Goal: Navigation & Orientation: Find specific page/section

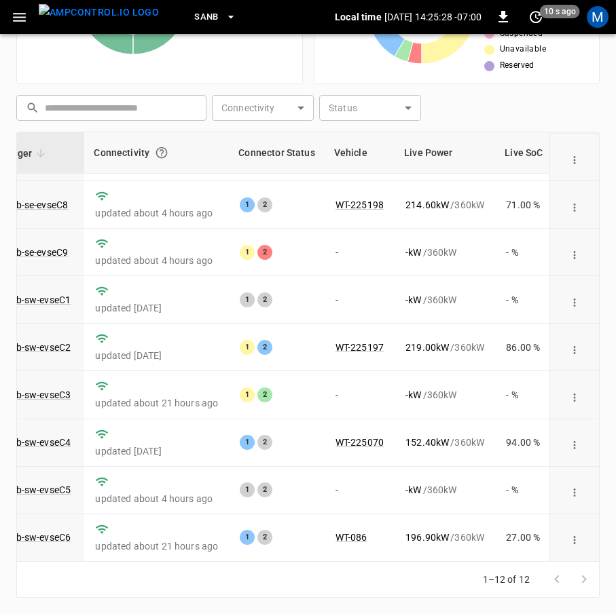
scroll to position [199, 135]
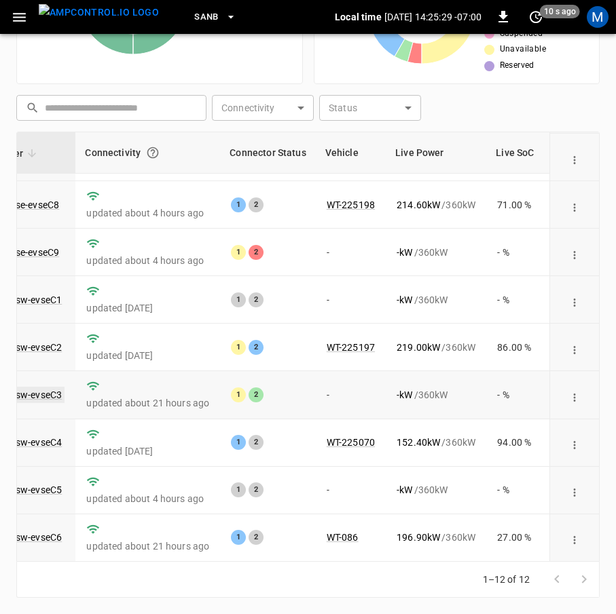
click at [51, 387] on link "ca-sb-sw-evseC3" at bounding box center [25, 395] width 78 height 16
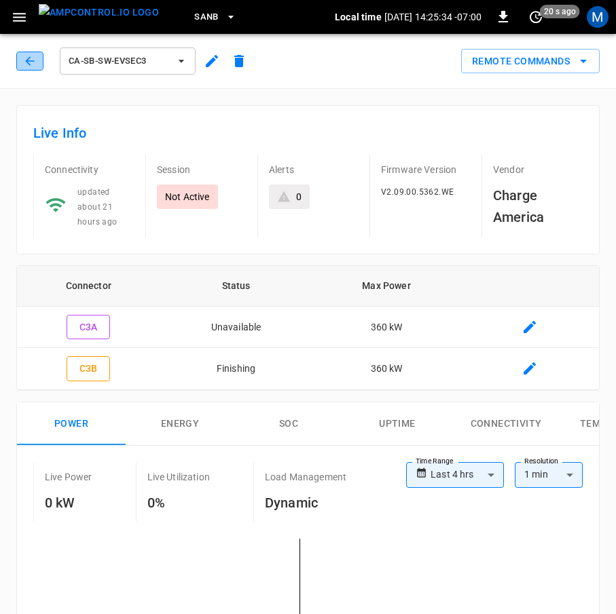
click at [28, 56] on icon "button" at bounding box center [30, 61] width 14 height 14
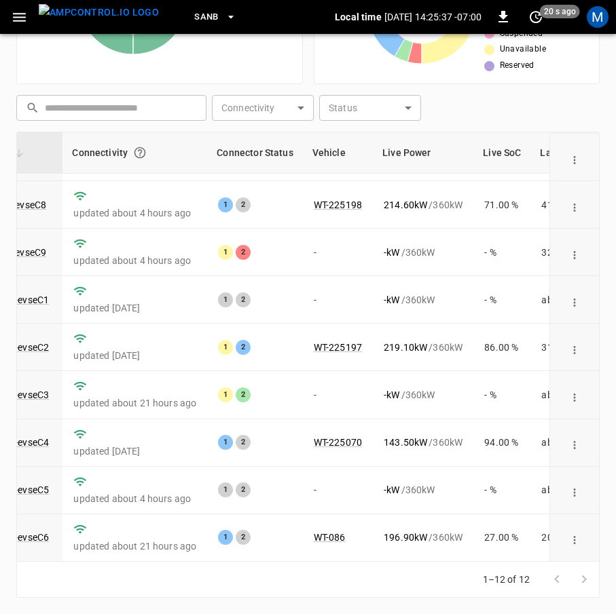
scroll to position [199, 155]
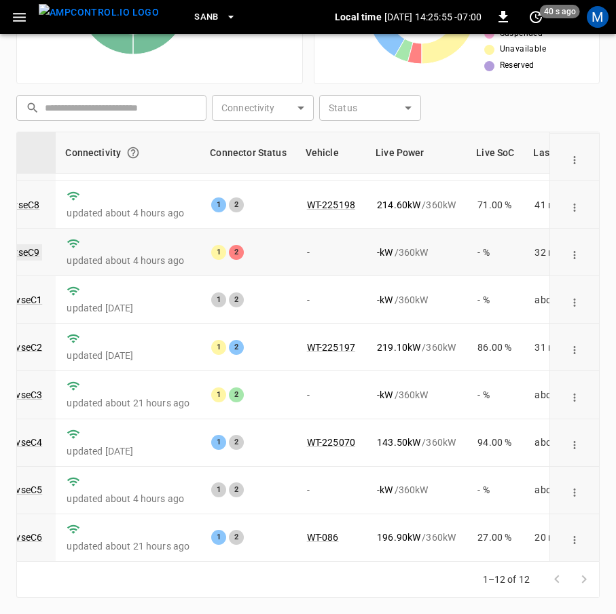
click at [33, 244] on link "ca-sb-se-evseC9" at bounding box center [4, 252] width 75 height 16
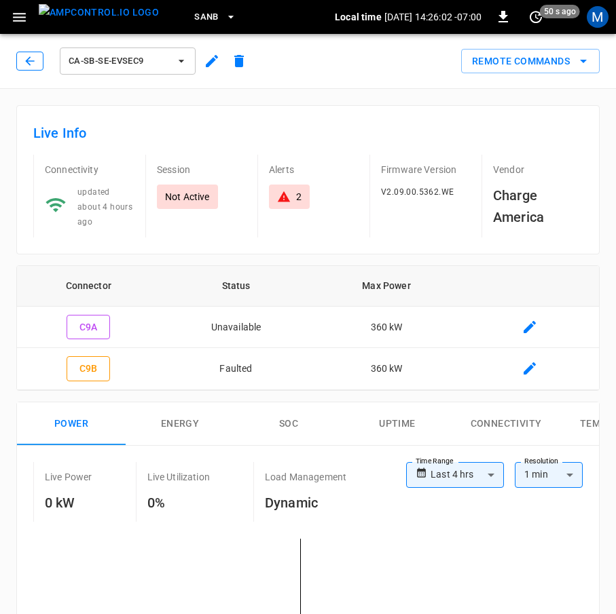
click at [26, 59] on icon "button" at bounding box center [30, 61] width 14 height 14
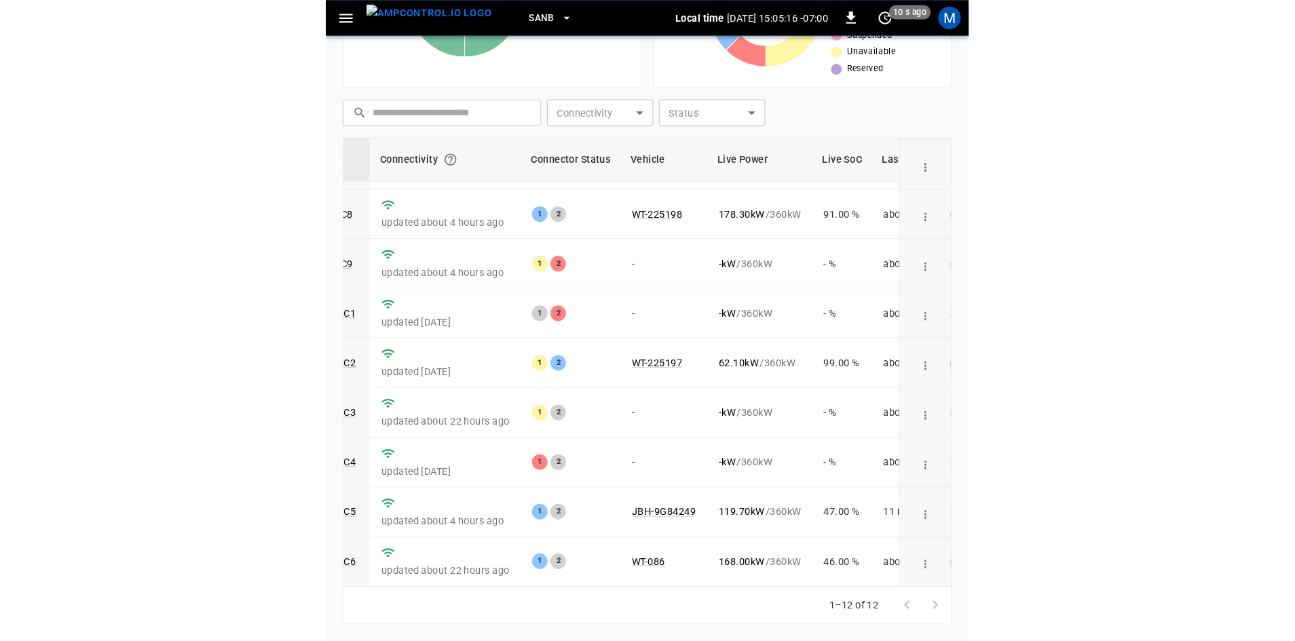
scroll to position [172, 0]
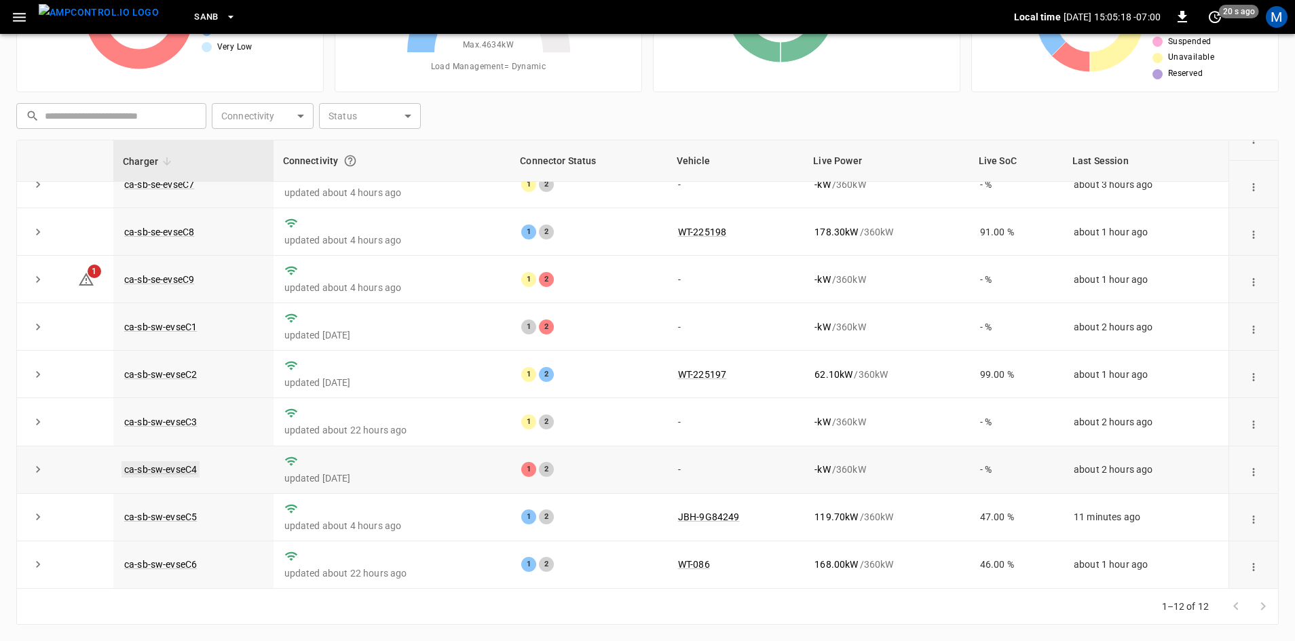
click at [164, 462] on link "ca-sb-sw-evseC4" at bounding box center [160, 470] width 78 height 16
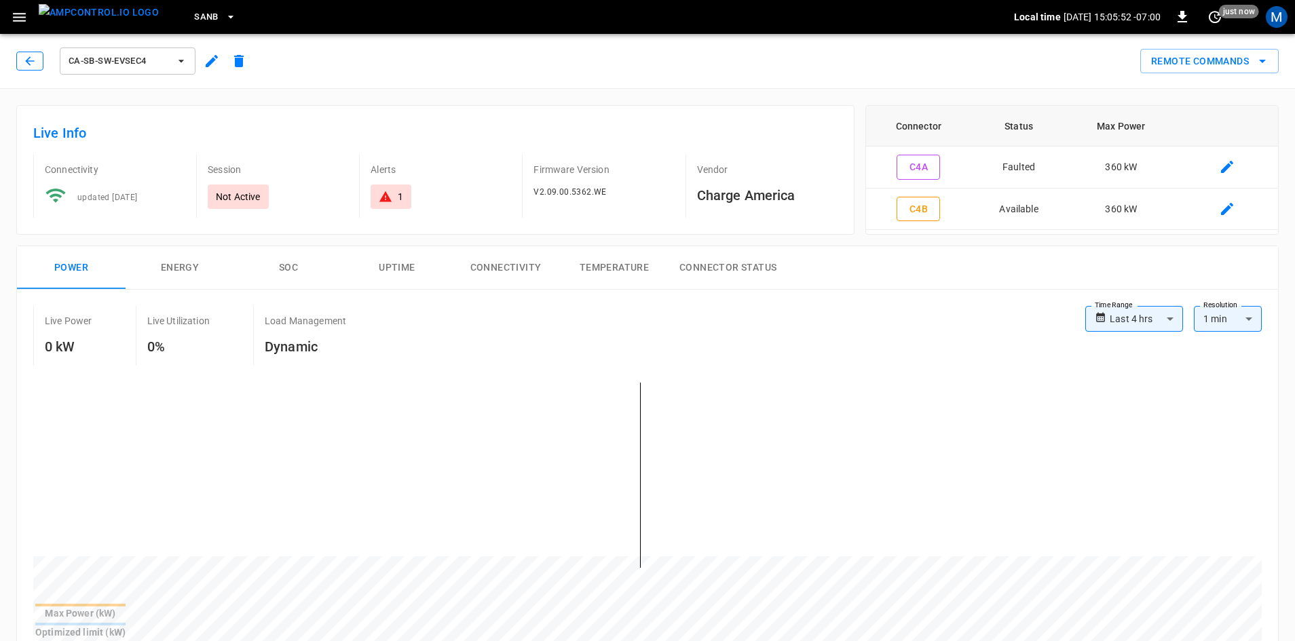
click at [21, 54] on button "button" at bounding box center [29, 61] width 27 height 19
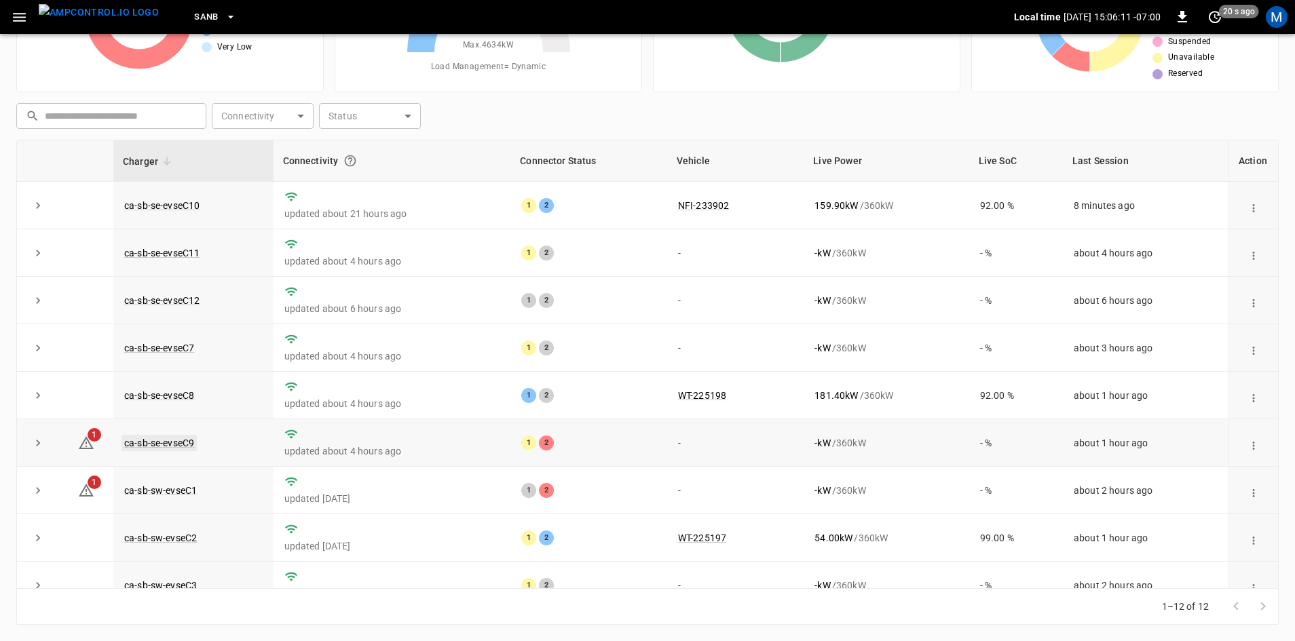
click at [180, 447] on link "ca-sb-se-evseC9" at bounding box center [158, 443] width 75 height 16
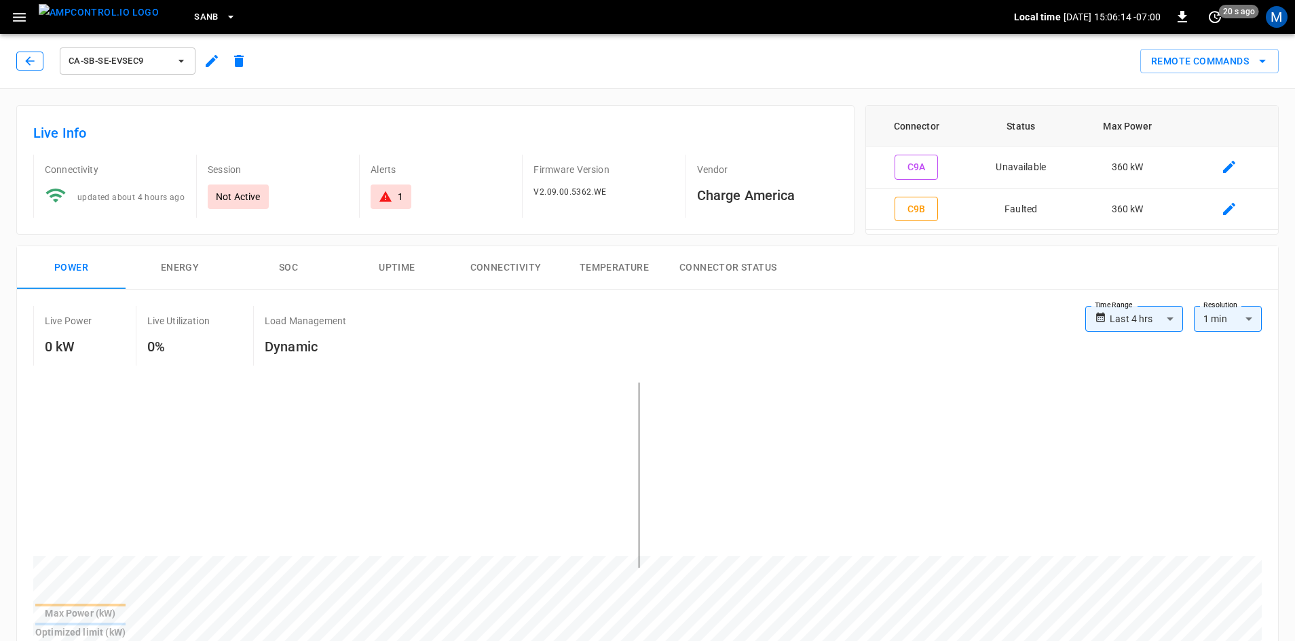
click at [29, 62] on icon "button" at bounding box center [30, 61] width 14 height 14
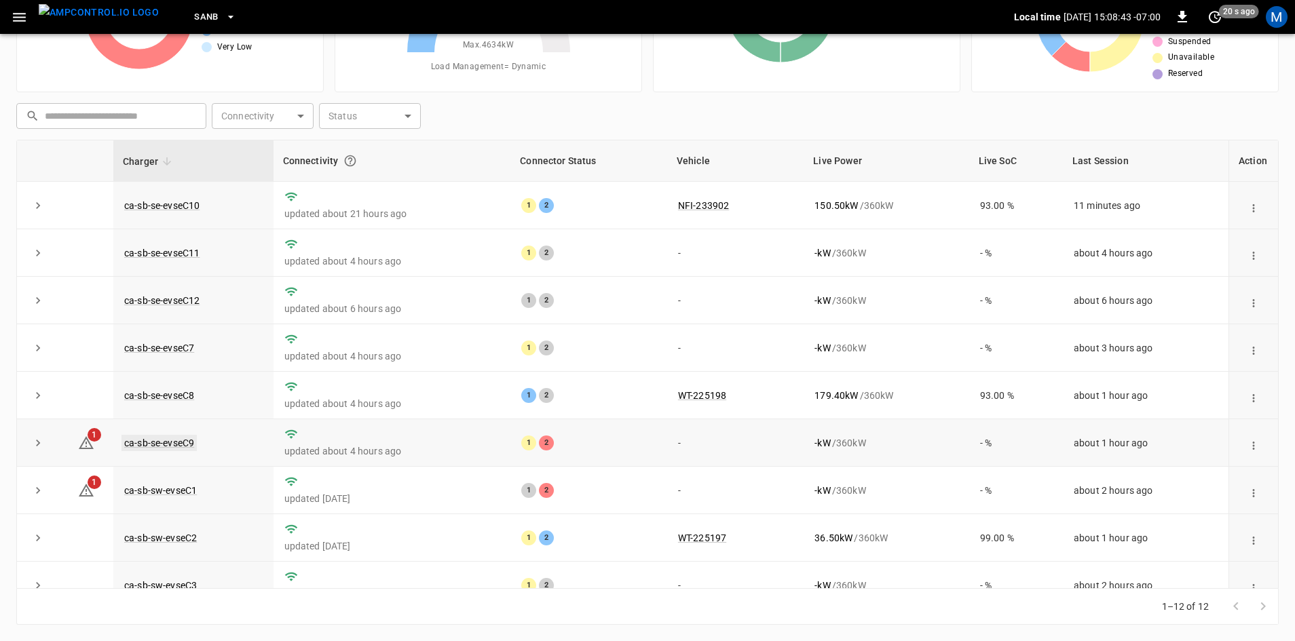
click at [188, 448] on link "ca-sb-se-evseC9" at bounding box center [158, 443] width 75 height 16
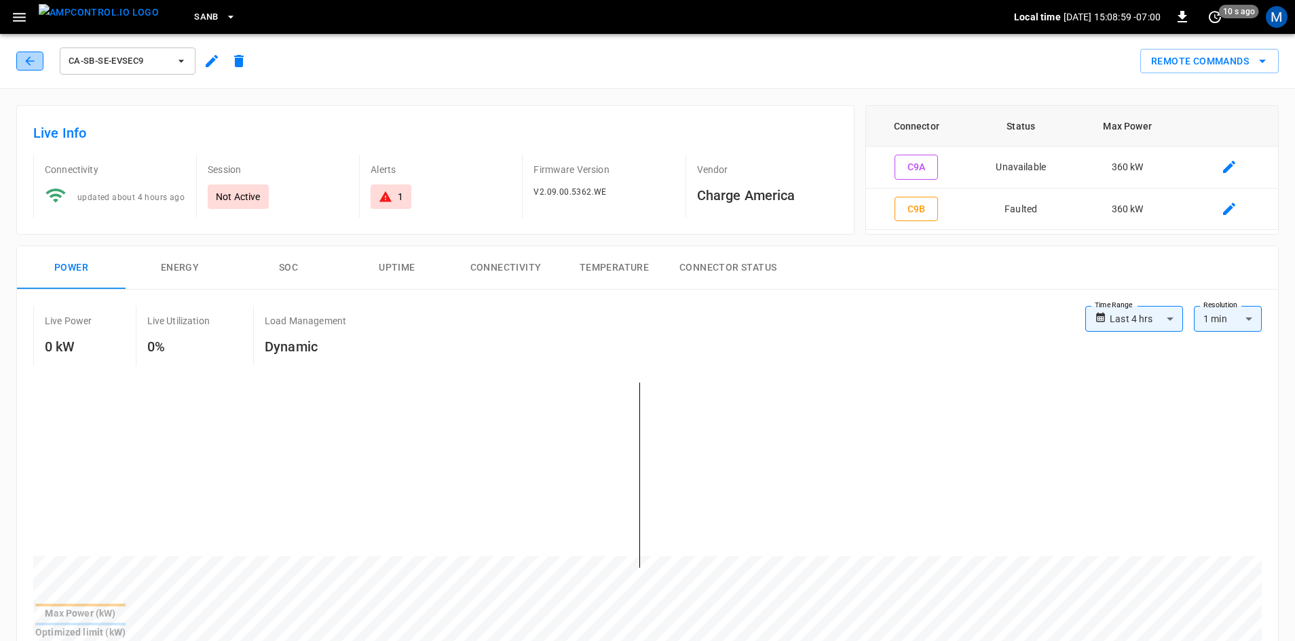
click at [41, 63] on button "button" at bounding box center [29, 61] width 27 height 19
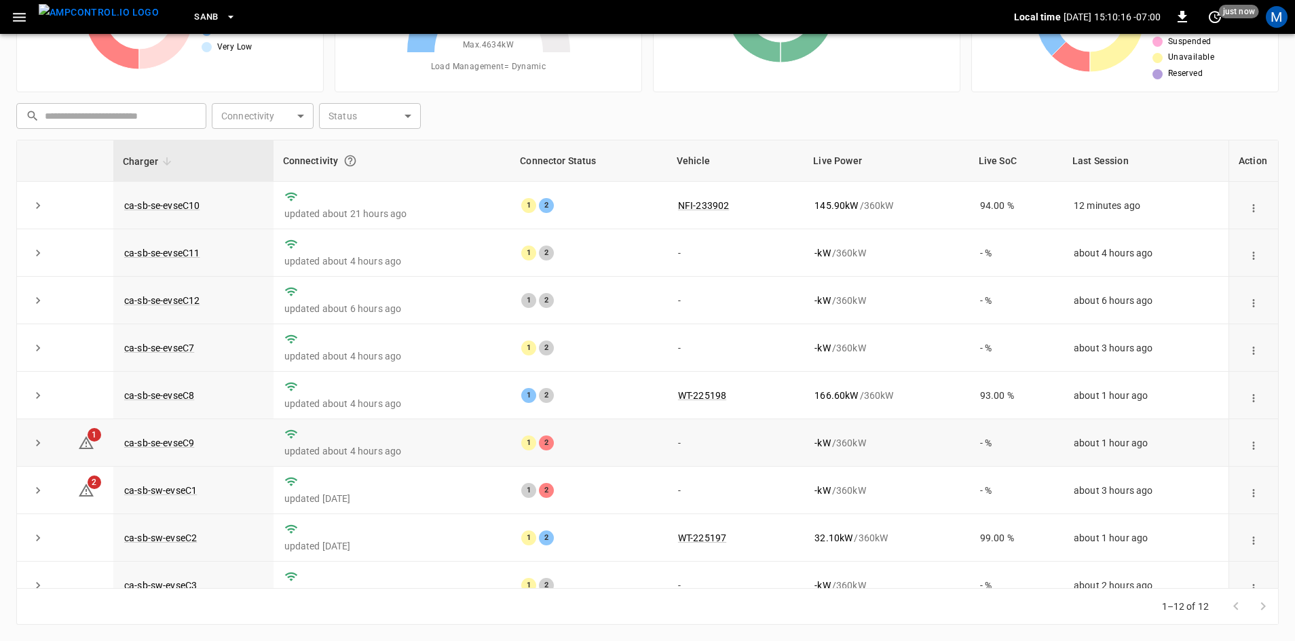
scroll to position [172, 0]
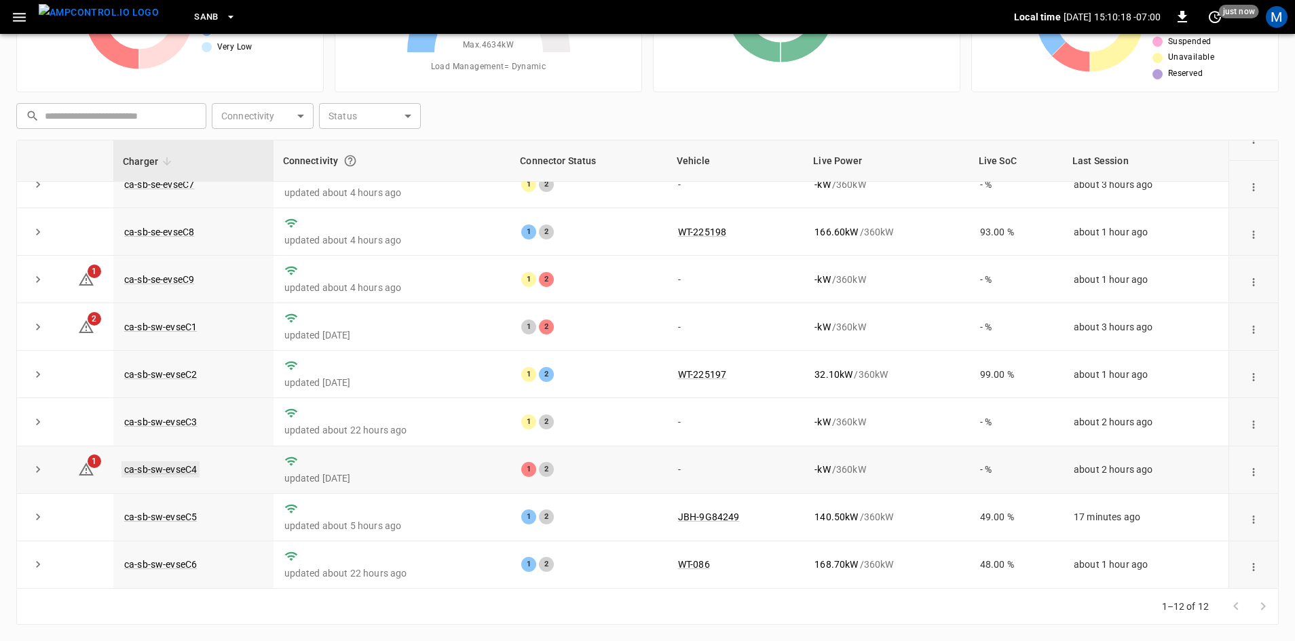
click at [179, 468] on link "ca-sb-sw-evseC4" at bounding box center [160, 470] width 78 height 16
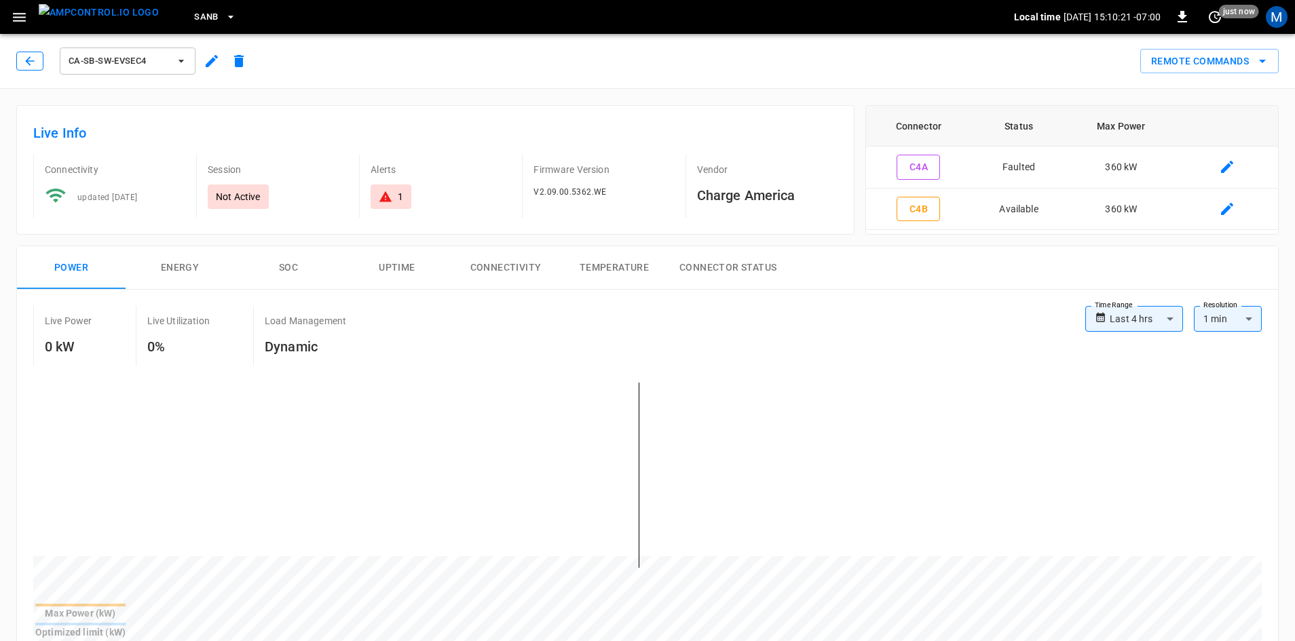
click at [25, 63] on icon "button" at bounding box center [30, 61] width 14 height 14
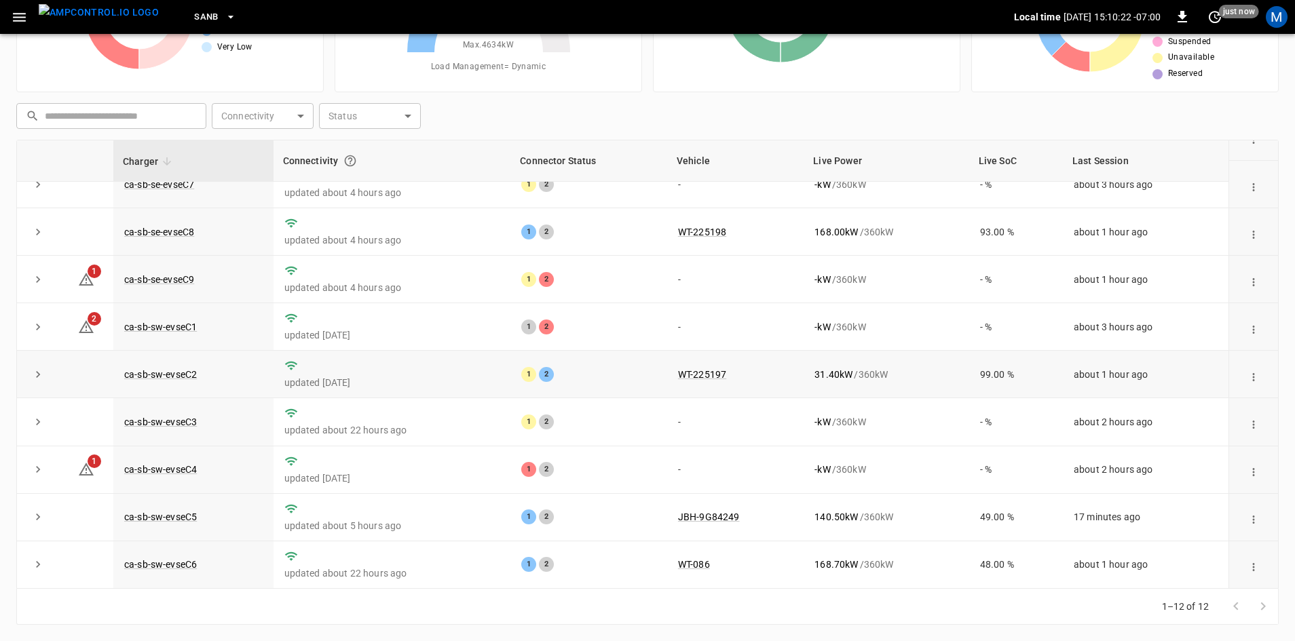
scroll to position [172, 0]
click at [167, 271] on link "ca-sb-se-evseC9" at bounding box center [158, 279] width 75 height 16
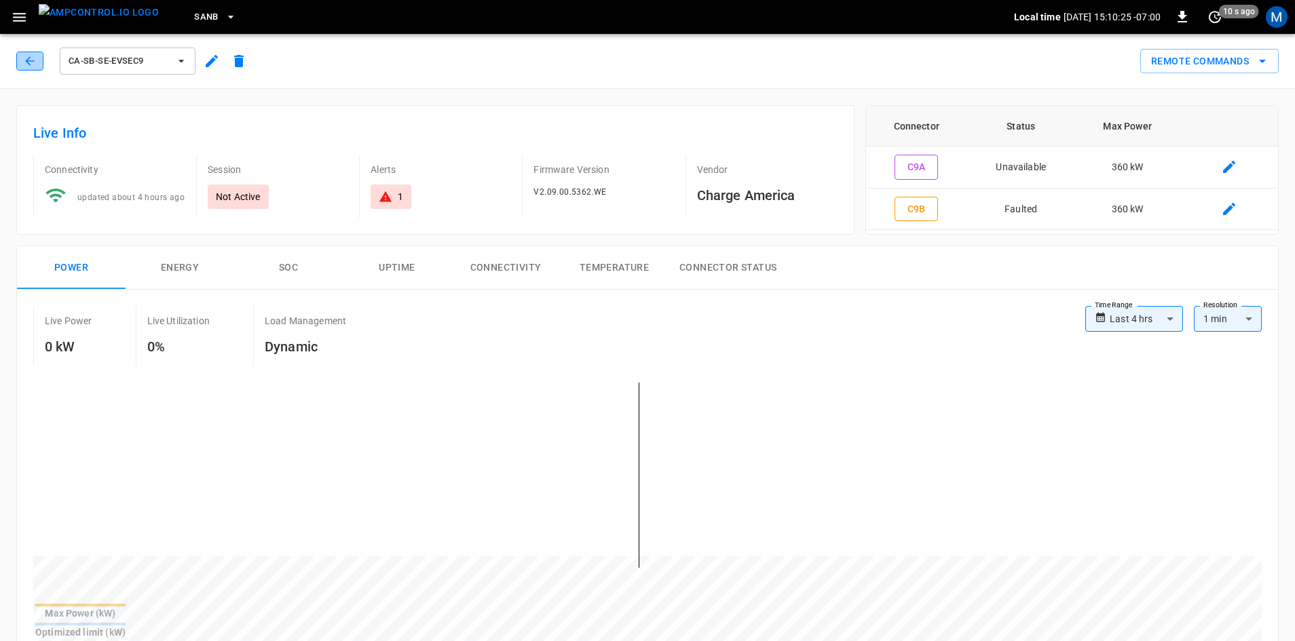
click at [30, 57] on icon "button" at bounding box center [29, 60] width 9 height 9
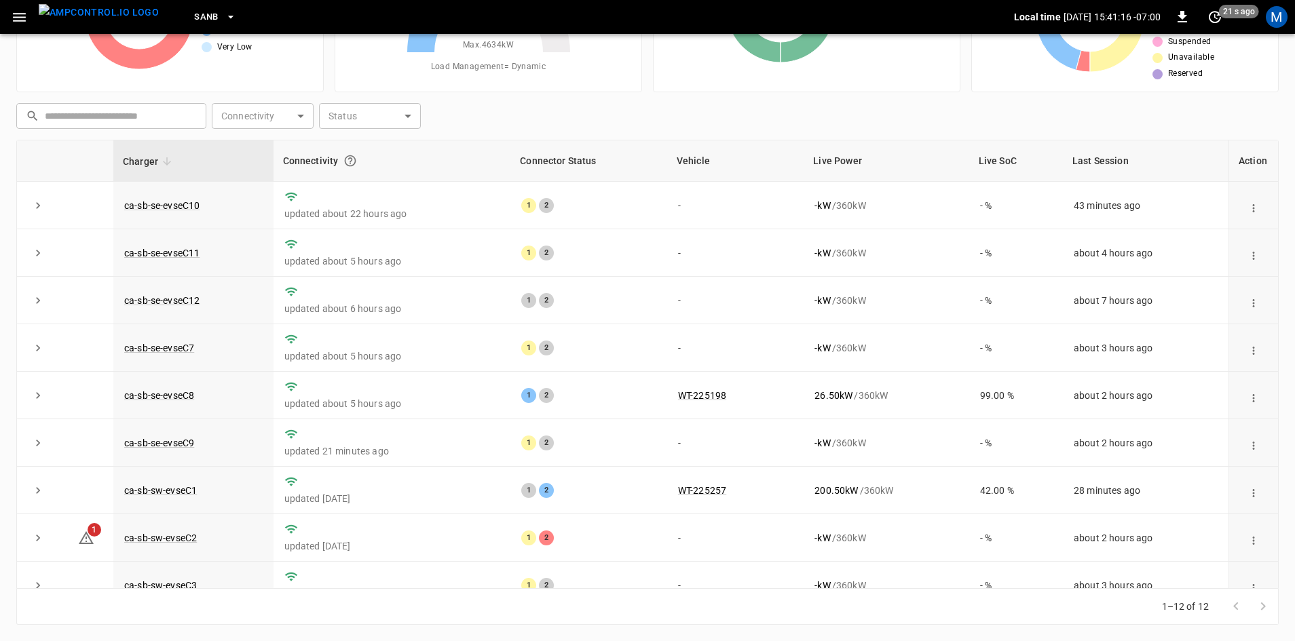
scroll to position [172, 0]
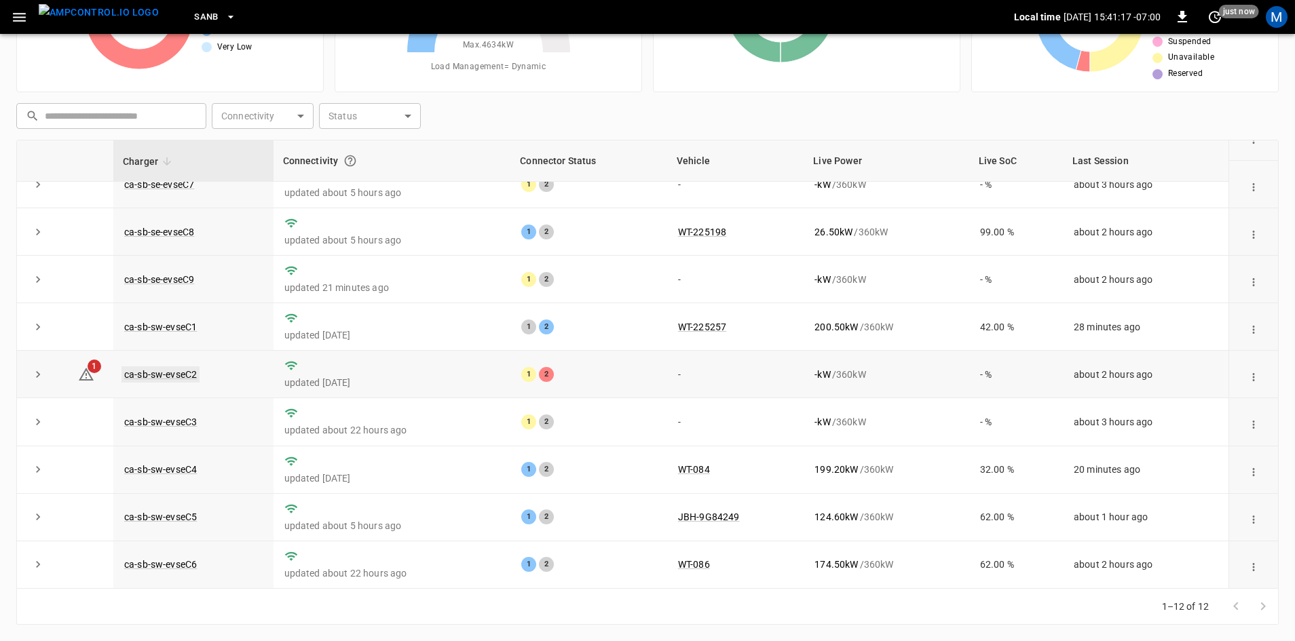
click at [178, 369] on link "ca-sb-sw-evseC2" at bounding box center [160, 375] width 78 height 16
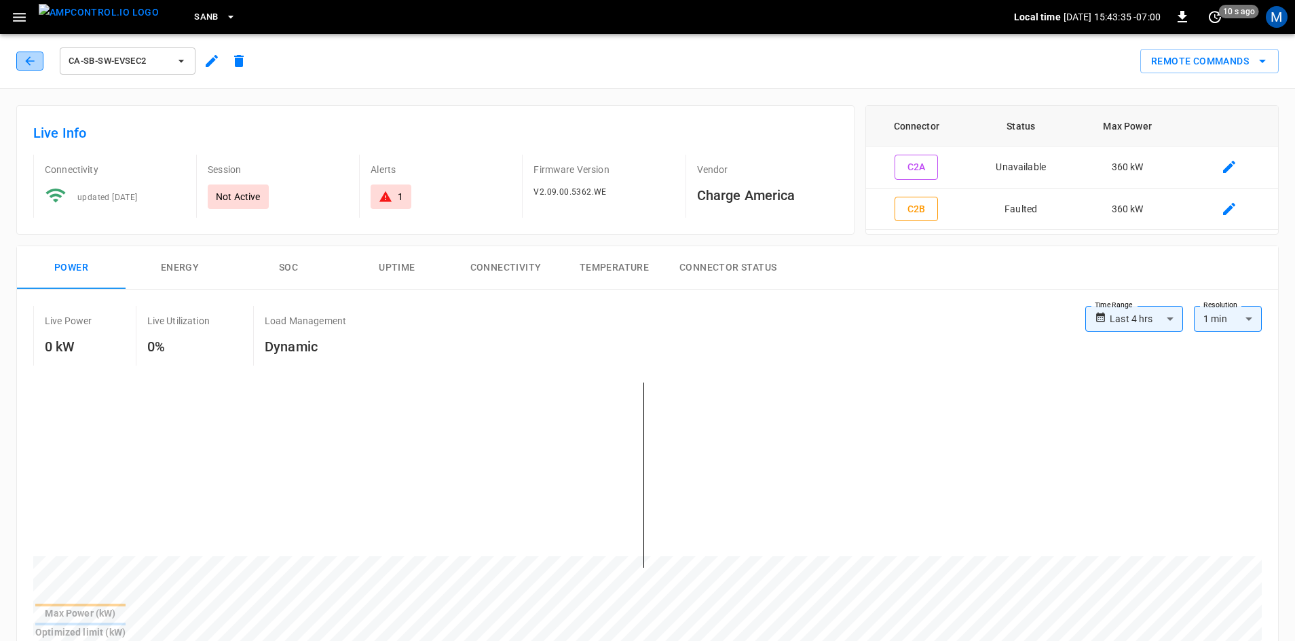
click at [26, 61] on icon "button" at bounding box center [29, 60] width 9 height 9
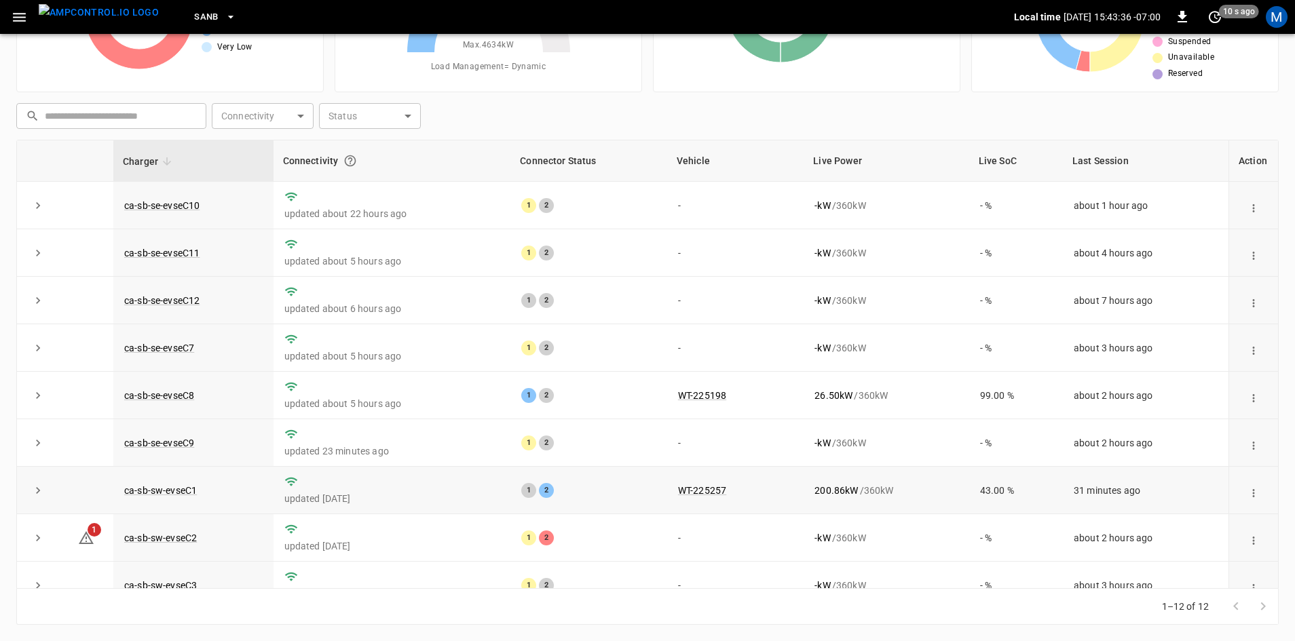
scroll to position [172, 0]
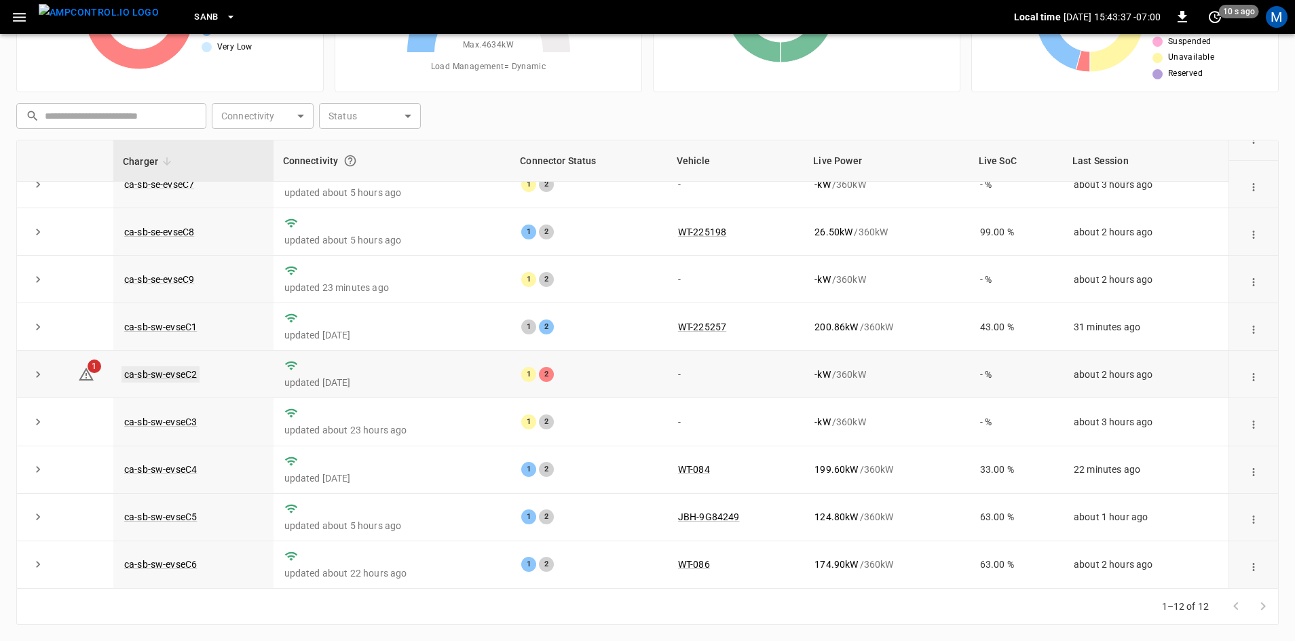
click at [193, 368] on link "ca-sb-sw-evseC2" at bounding box center [160, 375] width 78 height 16
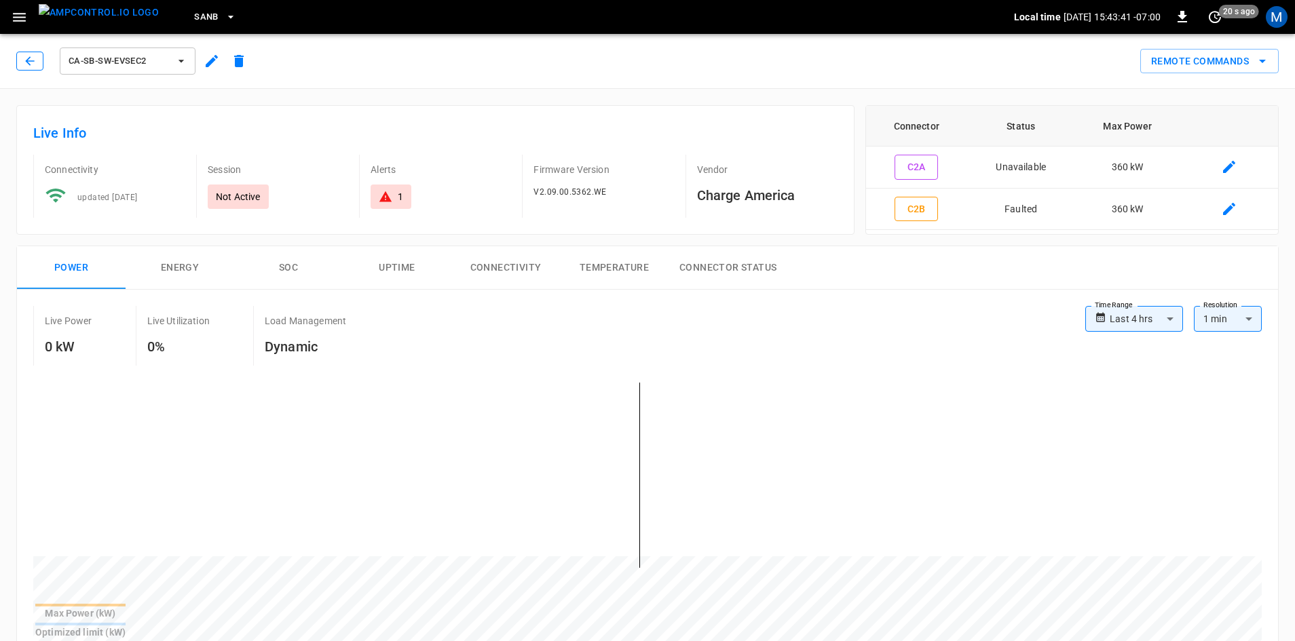
click at [32, 56] on icon "button" at bounding box center [30, 61] width 14 height 14
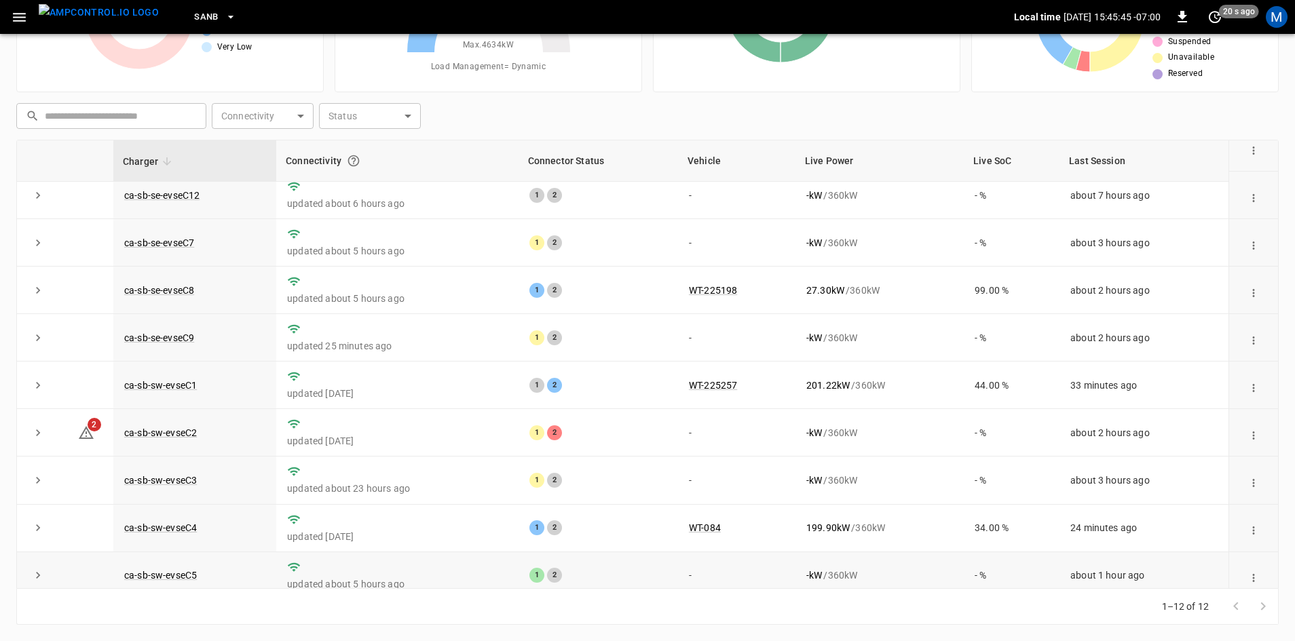
scroll to position [172, 0]
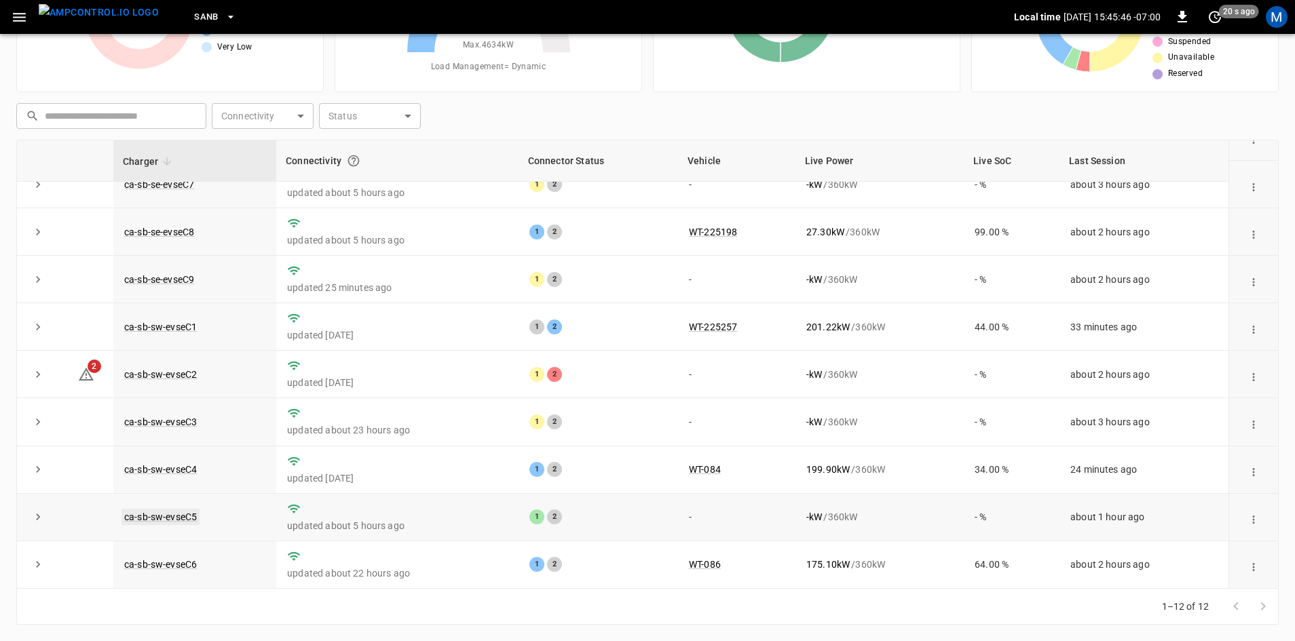
click at [179, 510] on link "ca-sb-sw-evseC5" at bounding box center [160, 517] width 78 height 16
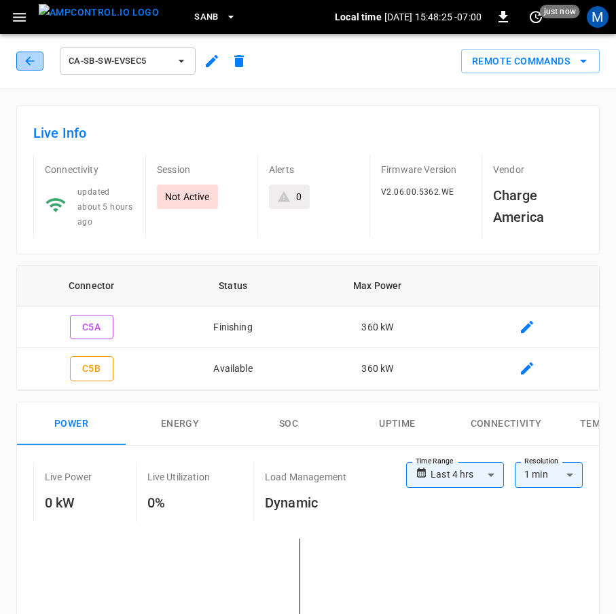
click at [35, 63] on icon "button" at bounding box center [30, 61] width 14 height 14
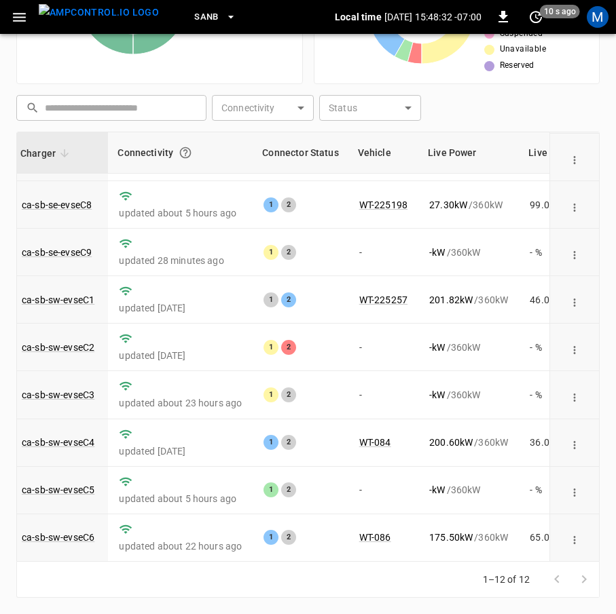
scroll to position [199, 103]
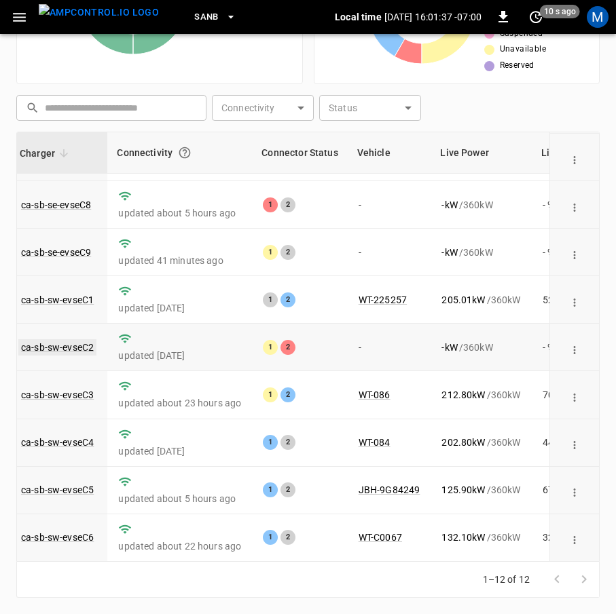
click at [79, 339] on link "ca-sb-sw-evseC2" at bounding box center [57, 347] width 78 height 16
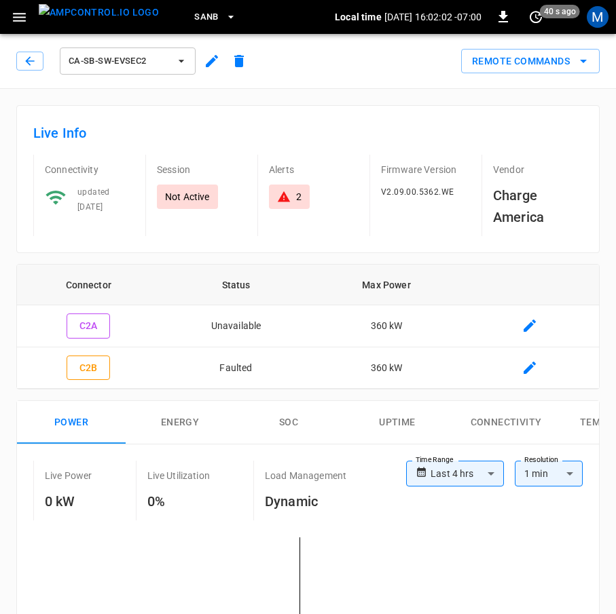
drag, startPoint x: 24, startPoint y: 61, endPoint x: 246, endPoint y: 204, distance: 263.2
click at [24, 61] on icon "button" at bounding box center [30, 61] width 14 height 14
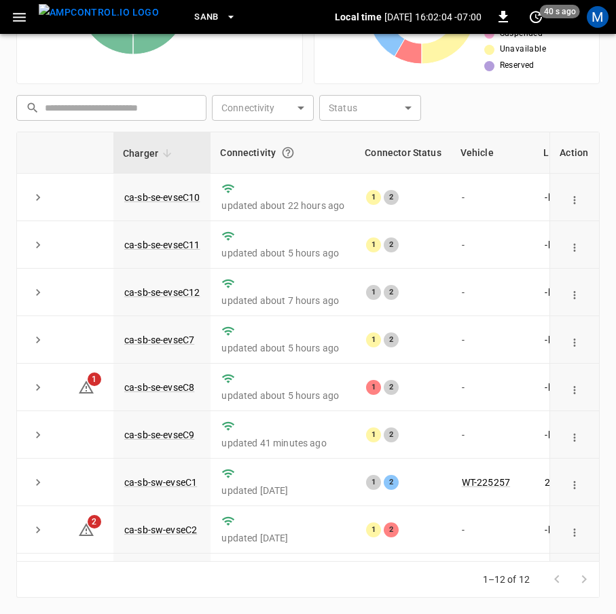
scroll to position [199, 0]
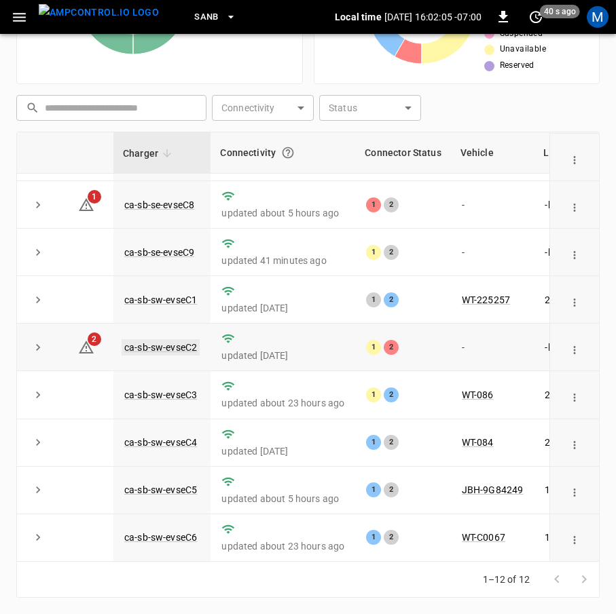
click at [184, 339] on link "ca-sb-sw-evseC2" at bounding box center [160, 347] width 78 height 16
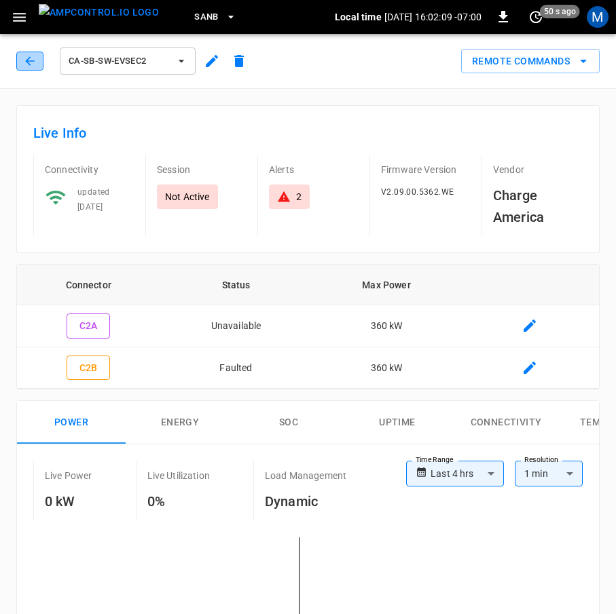
click at [31, 60] on icon "button" at bounding box center [30, 61] width 14 height 14
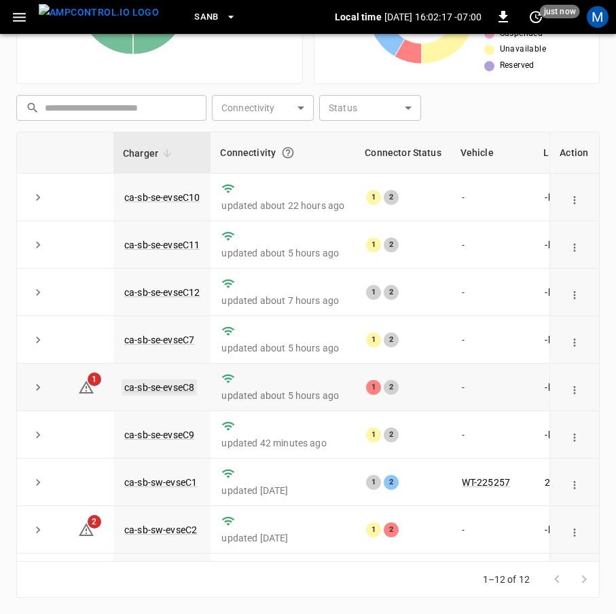
click at [175, 392] on link "ca-sb-se-evseC8" at bounding box center [158, 387] width 75 height 16
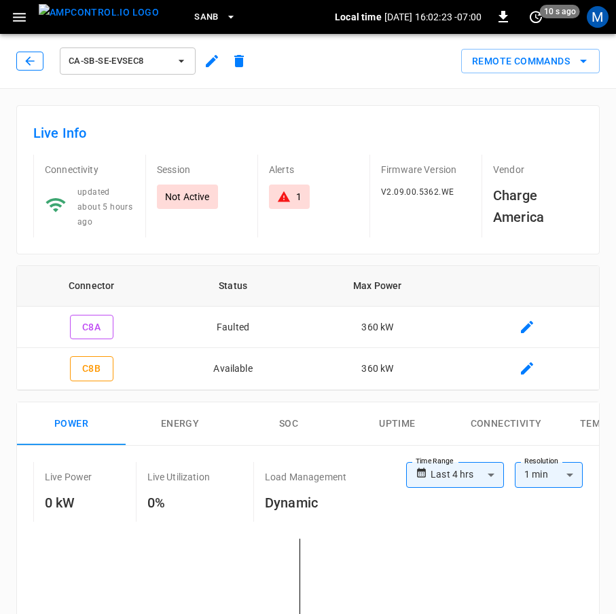
click at [40, 56] on button "button" at bounding box center [29, 61] width 27 height 19
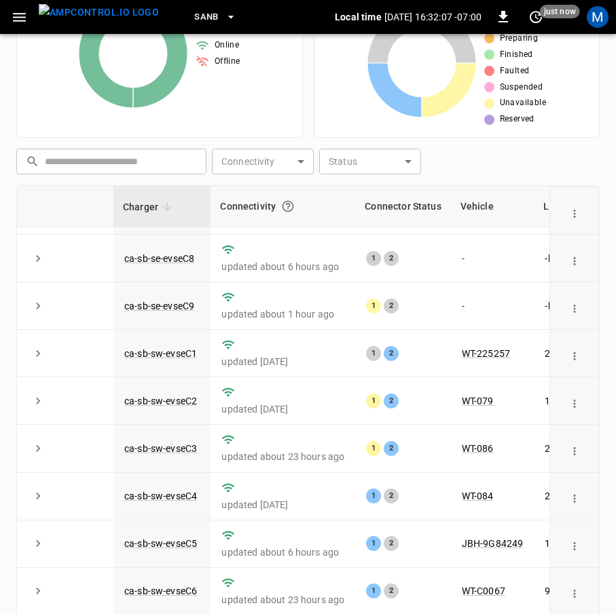
scroll to position [312, 0]
